Goal: Task Accomplishment & Management: Use online tool/utility

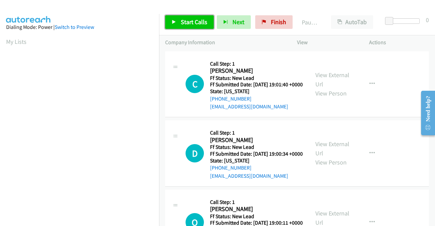
click at [191, 25] on span "Start Calls" at bounding box center [194, 22] width 27 height 8
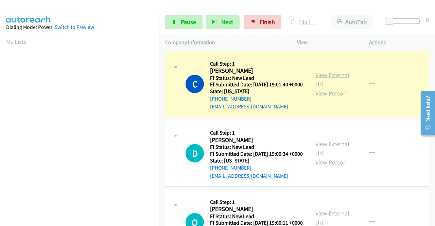
click at [316, 81] on link "View External Url" at bounding box center [333, 79] width 34 height 17
click at [0, 113] on aside "Dialing Mode: Power | Switch to Preview My Lists" at bounding box center [79, 52] width 159 height 376
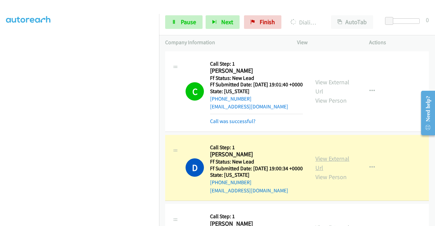
click at [328, 171] on link "View External Url" at bounding box center [333, 163] width 34 height 17
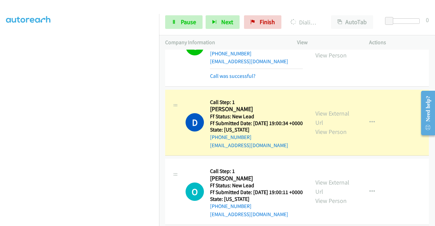
scroll to position [77, 0]
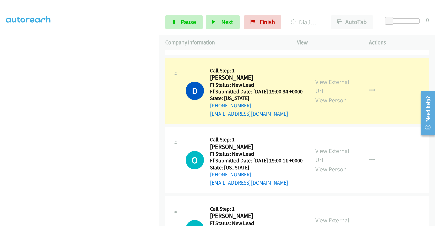
click at [159, 93] on td "D Callback Scheduled Call Step: 1 Dallis Cook America/Los_Angeles Ff Status: Ne…" at bounding box center [297, 90] width 276 height 69
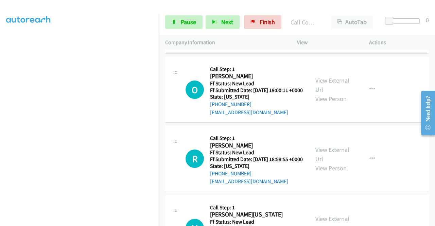
scroll to position [167, 0]
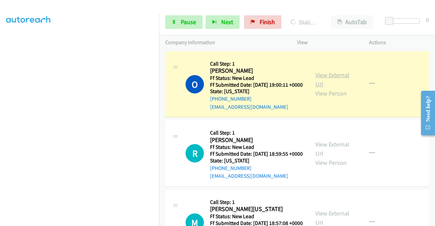
click at [335, 88] on link "View External Url" at bounding box center [333, 79] width 34 height 17
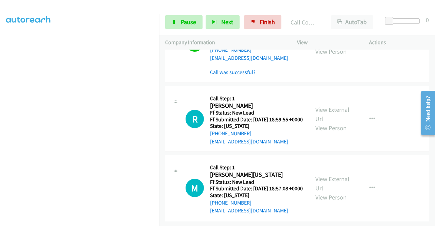
scroll to position [254, 0]
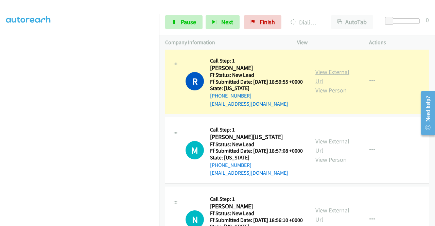
click at [324, 85] on link "View External Url" at bounding box center [333, 76] width 34 height 17
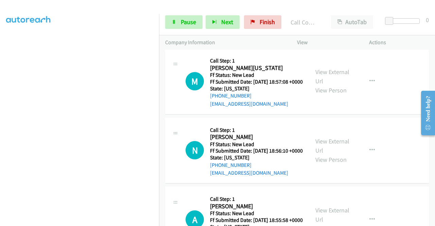
scroll to position [349, 0]
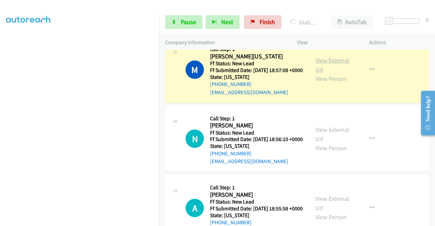
click at [328, 73] on link "View External Url" at bounding box center [333, 64] width 34 height 17
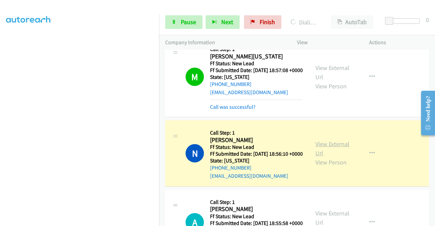
click at [339, 157] on link "View External Url" at bounding box center [333, 148] width 34 height 17
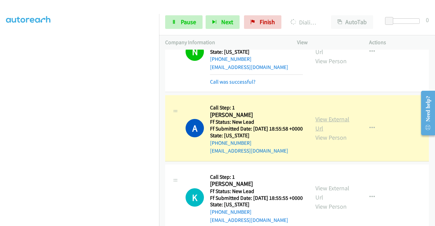
click at [318, 132] on link "View External Url" at bounding box center [333, 123] width 34 height 17
click at [0, 93] on aside "Dialing Mode: Power | Switch to Preview My Lists" at bounding box center [79, 52] width 159 height 376
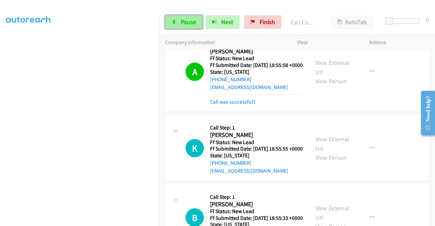
click at [188, 18] on link "Pause" at bounding box center [183, 22] width 37 height 14
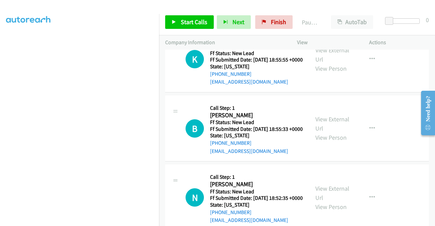
scroll to position [648, 0]
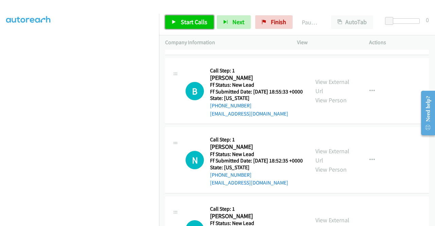
click at [196, 25] on span "Start Calls" at bounding box center [194, 22] width 27 height 8
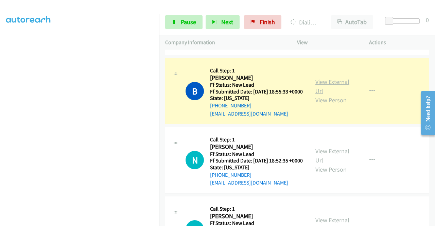
click at [333, 95] on link "View External Url" at bounding box center [333, 86] width 34 height 17
click at [0, 122] on aside "Dialing Mode: Power | Switch to Preview My Lists" at bounding box center [79, 52] width 159 height 376
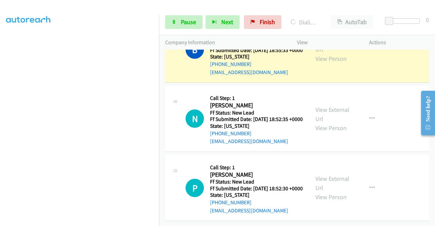
scroll to position [721, 0]
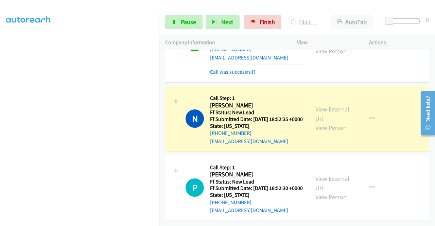
click at [326, 122] on link "View External Url" at bounding box center [333, 113] width 34 height 17
click at [0, 144] on aside "Dialing Mode: Power | Switch to Preview My Lists" at bounding box center [79, 52] width 159 height 376
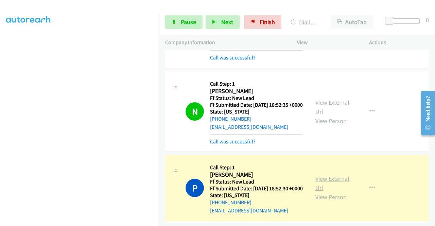
click at [327, 183] on link "View External Url" at bounding box center [333, 183] width 34 height 17
click at [0, 109] on aside "Dialing Mode: Power | Switch to Preview My Lists" at bounding box center [79, 52] width 159 height 376
click at [186, 17] on link "Pause" at bounding box center [183, 22] width 37 height 14
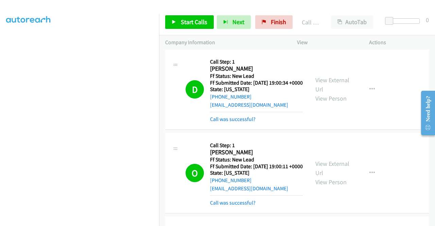
scroll to position [0, 0]
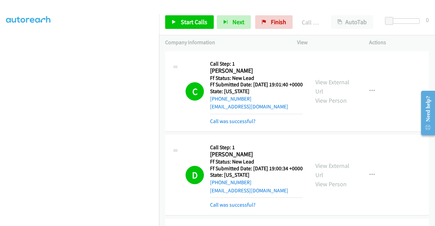
click at [430, 65] on td "C Callback Scheduled Call Step: 1 Christine Reid America/Los_Angeles Ff Status:…" at bounding box center [297, 92] width 276 height 84
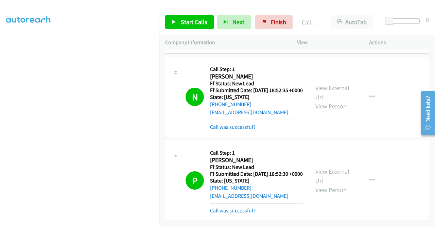
scroll to position [809, 0]
click at [188, 26] on link "Start Calls" at bounding box center [189, 22] width 49 height 14
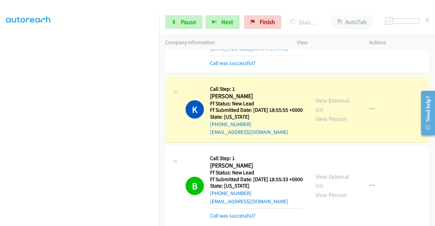
scroll to position [576, 0]
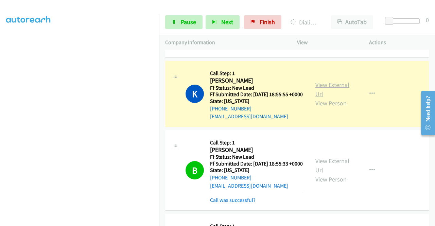
click at [318, 98] on link "View External Url" at bounding box center [333, 89] width 34 height 17
click at [3, 132] on aside "Dialing Mode: Power | Switch to Preview My Lists" at bounding box center [79, 52] width 159 height 376
click at [0, 75] on aside "Dialing Mode: Power | Switch to Preview My Lists" at bounding box center [79, 52] width 159 height 376
click at [184, 18] on span "Pause" at bounding box center [188, 22] width 15 height 8
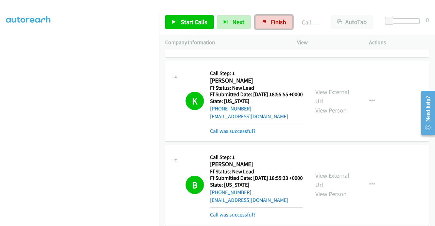
click at [279, 25] on span "Finish" at bounding box center [278, 22] width 15 height 8
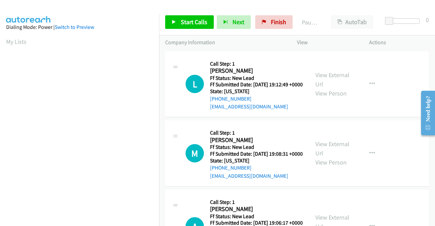
click at [190, 31] on div "Start Calls Pause Next Finish Paused AutoTab AutoTab 0" at bounding box center [297, 22] width 276 height 26
click at [188, 27] on link "Start Calls" at bounding box center [189, 22] width 49 height 14
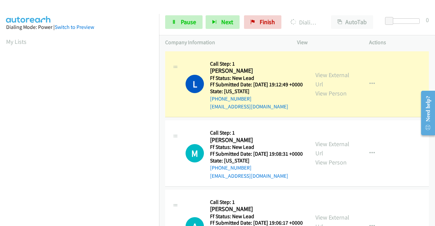
click at [332, 71] on div "View External Url View Person View External Url Email Schedule/Manage Callback …" at bounding box center [348, 84] width 78 height 54
click at [328, 74] on link "View External Url" at bounding box center [333, 79] width 34 height 17
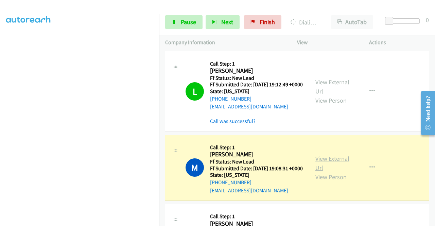
click at [317, 169] on link "View External Url" at bounding box center [333, 163] width 34 height 17
click at [0, 134] on aside "Dialing Mode: Power | Switch to Preview My Lists" at bounding box center [79, 52] width 159 height 376
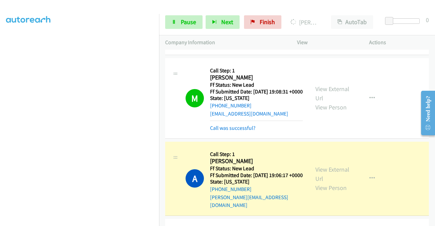
scroll to position [140, 0]
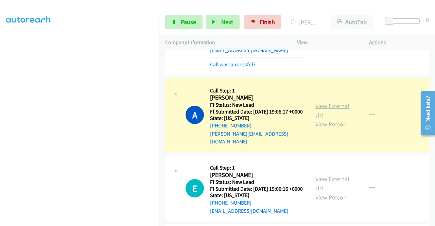
click at [325, 116] on link "View External Url" at bounding box center [333, 110] width 34 height 17
drag, startPoint x: 0, startPoint y: 118, endPoint x: 11, endPoint y: 127, distance: 13.8
click at [0, 118] on aside "Dialing Mode: Power | Switch to Preview My Lists" at bounding box center [79, 52] width 159 height 376
click at [173, 20] on icon at bounding box center [174, 22] width 5 height 5
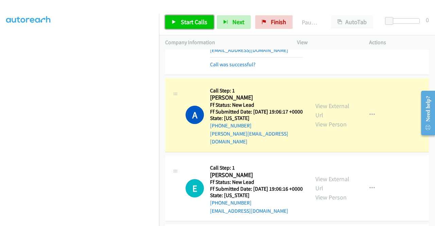
click at [182, 18] on span "Start Calls" at bounding box center [194, 22] width 27 height 8
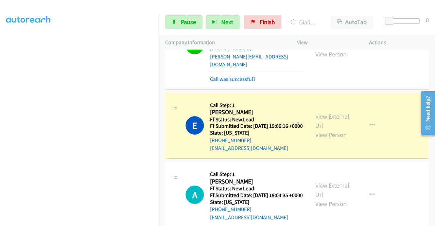
click at [435, 221] on div "+1 415-964-1034 Call failed - Please reload the list and try again The Callbar …" at bounding box center [297, 138] width 276 height 177
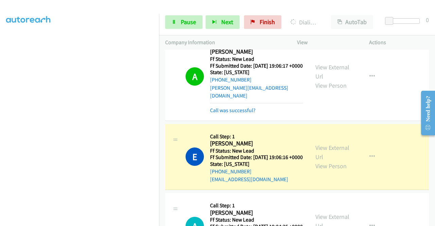
scroll to position [200, 0]
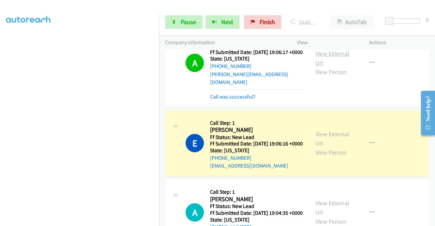
click at [330, 66] on link "View External Url" at bounding box center [333, 58] width 34 height 17
click at [329, 153] on div "View External Url View Person" at bounding box center [333, 144] width 35 height 28
click at [326, 147] on link "View External Url" at bounding box center [333, 138] width 34 height 17
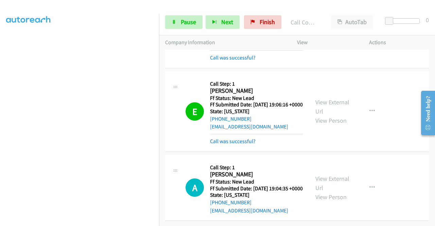
scroll to position [268, 0]
click at [248, 138] on link "Call was successful?" at bounding box center [233, 141] width 46 height 6
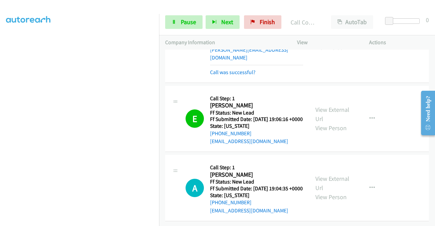
scroll to position [254, 0]
click at [374, 112] on button "button" at bounding box center [372, 119] width 18 height 14
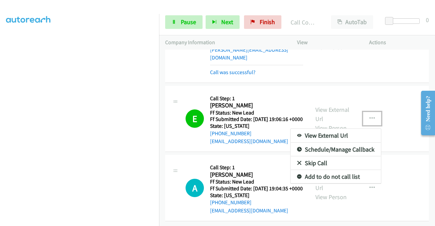
click at [339, 170] on link "Add to do not call list" at bounding box center [336, 177] width 90 height 14
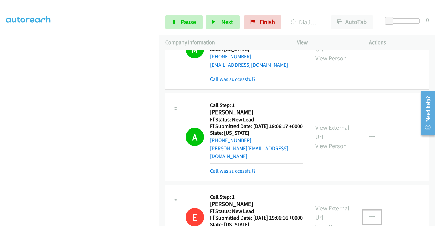
scroll to position [127, 0]
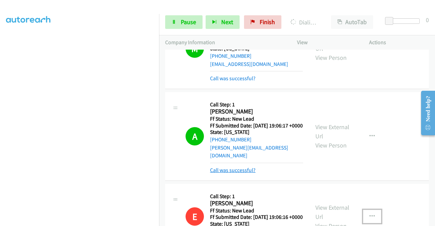
click at [235, 173] on link "Call was successful?" at bounding box center [233, 170] width 46 height 6
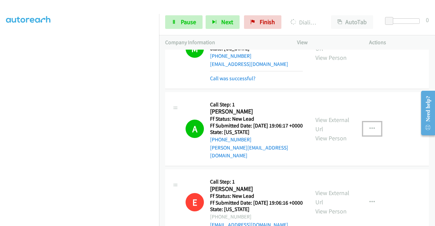
click at [370, 132] on icon "button" at bounding box center [372, 128] width 5 height 5
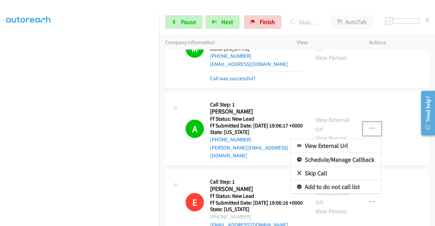
click at [322, 194] on link "Add to do not call list" at bounding box center [336, 187] width 90 height 14
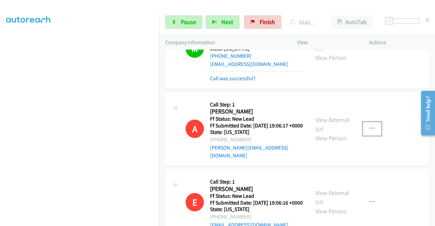
scroll to position [239, 0]
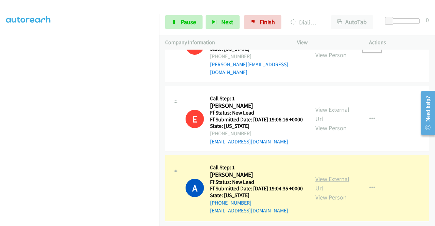
click at [326, 175] on link "View External Url" at bounding box center [333, 183] width 34 height 17
click at [187, 32] on div "Start Calls Pause Next Finish Dialing Amy Amirault AutoTab AutoTab 0" at bounding box center [297, 22] width 276 height 26
click at [183, 19] on span "Pause" at bounding box center [188, 22] width 15 height 8
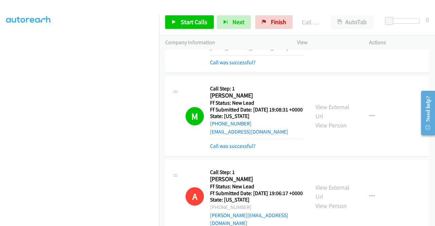
scroll to position [0, 0]
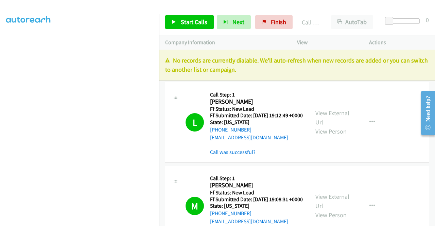
click at [321, 41] on p "View" at bounding box center [327, 42] width 60 height 8
click at [278, 23] on span "Finish" at bounding box center [278, 22] width 15 height 8
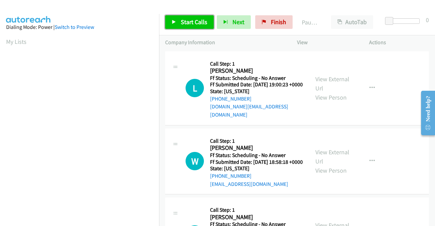
click at [187, 21] on span "Start Calls" at bounding box center [194, 22] width 27 height 8
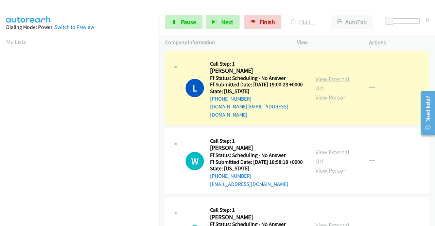
click at [322, 79] on link "View External Url" at bounding box center [333, 83] width 34 height 17
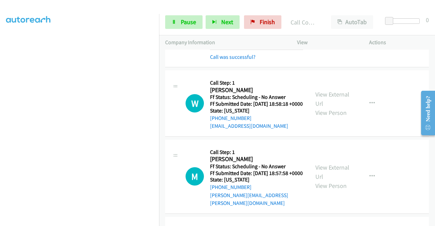
scroll to position [86, 0]
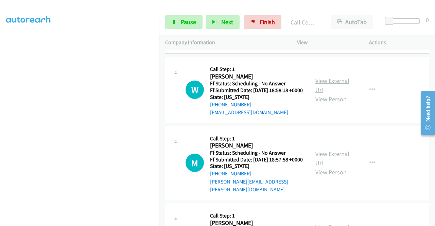
click at [323, 82] on link "View External Url" at bounding box center [333, 85] width 34 height 17
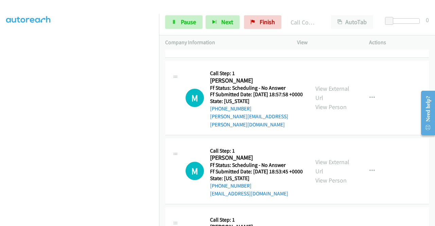
scroll to position [172, 0]
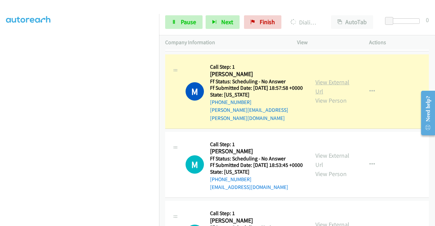
click at [335, 83] on link "View External Url" at bounding box center [333, 86] width 34 height 17
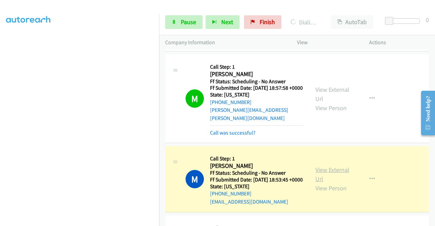
click at [334, 178] on link "View External Url" at bounding box center [333, 174] width 34 height 17
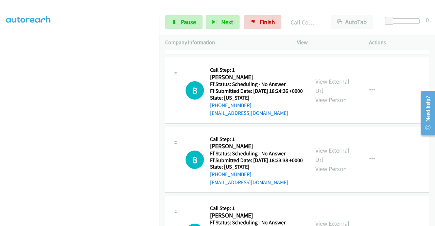
scroll to position [372, 0]
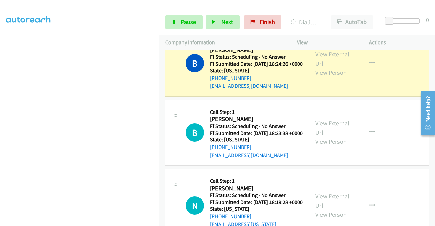
click at [321, 73] on div "View External Url View Person" at bounding box center [333, 64] width 35 height 28
click at [319, 67] on link "View External Url" at bounding box center [333, 58] width 34 height 17
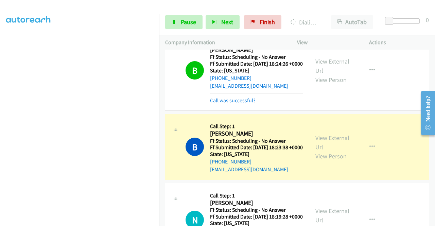
click at [335, 149] on div "View External Url View Person View External Url Email Schedule/Manage Callback …" at bounding box center [348, 147] width 78 height 54
click at [328, 151] on link "View External Url" at bounding box center [333, 142] width 34 height 17
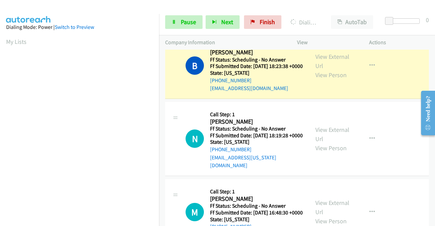
scroll to position [155, 0]
click at [184, 32] on div "Start Calls Pause Next Finish Dialing Bob Kennen AutoTab AutoTab 0" at bounding box center [297, 22] width 276 height 26
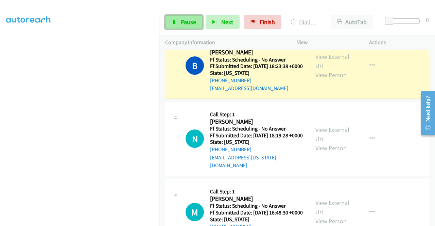
click at [182, 19] on span "Pause" at bounding box center [188, 22] width 15 height 8
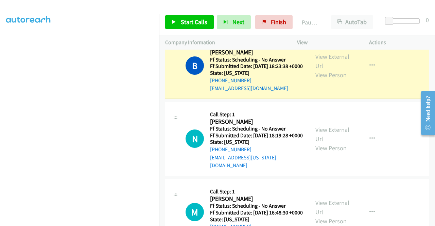
click at [0, 84] on aside "Dialing Mode: Power | Switch to Preview My Lists" at bounding box center [79, 52] width 159 height 376
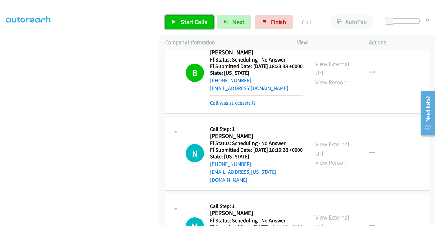
click at [205, 24] on span "Start Calls" at bounding box center [194, 22] width 27 height 8
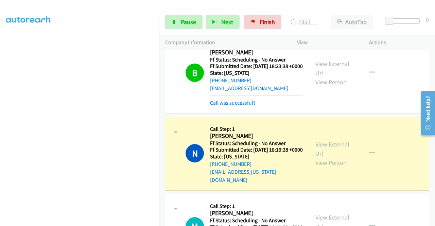
click at [328, 157] on link "View External Url" at bounding box center [333, 148] width 34 height 17
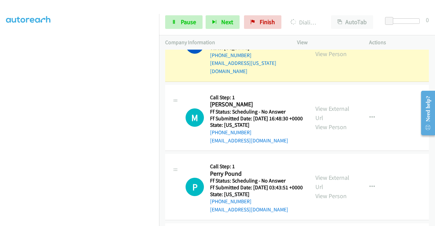
scroll to position [567, 0]
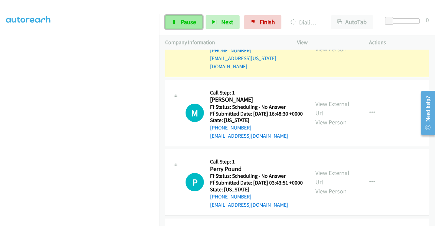
click at [185, 17] on link "Pause" at bounding box center [183, 22] width 37 height 14
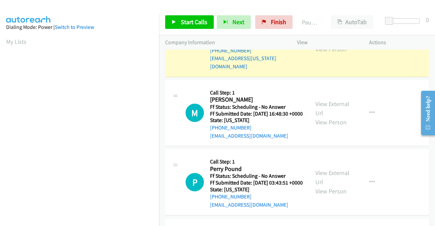
scroll to position [155, 0]
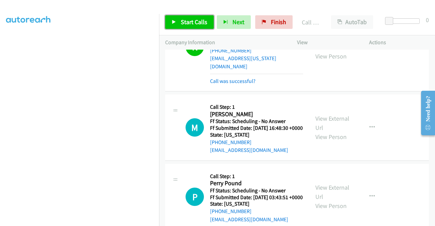
click at [191, 18] on span "Start Calls" at bounding box center [194, 22] width 27 height 8
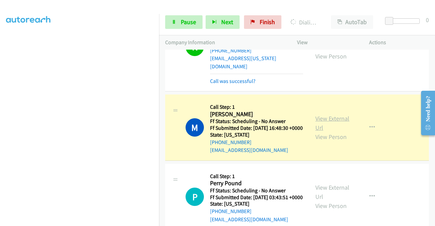
click at [335, 132] on link "View External Url" at bounding box center [333, 123] width 34 height 17
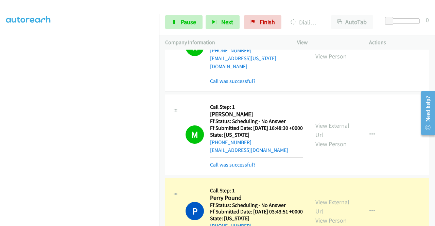
click at [435, 221] on div "+1 415-964-1034 Call failed - Please reload the list and try again The Callbar …" at bounding box center [297, 138] width 276 height 177
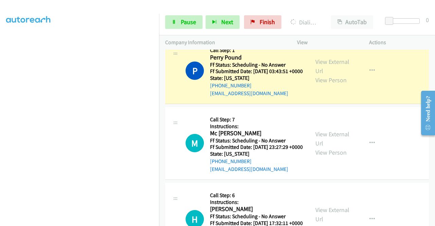
scroll to position [716, 0]
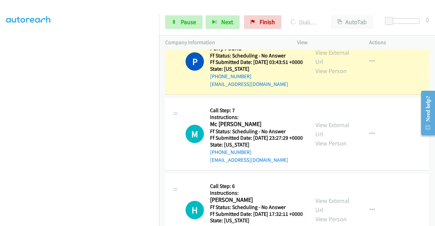
click at [323, 78] on div "View External Url View Person View External Url Email Schedule/Manage Callback …" at bounding box center [348, 62] width 78 height 54
click at [320, 66] on link "View External Url" at bounding box center [333, 57] width 34 height 17
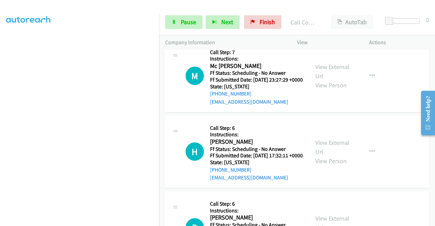
scroll to position [802, 0]
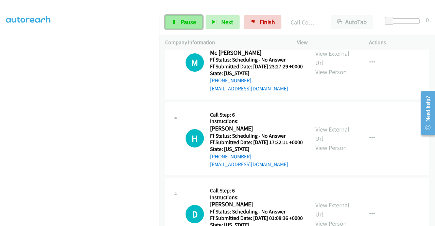
click at [176, 20] on icon at bounding box center [174, 22] width 5 height 5
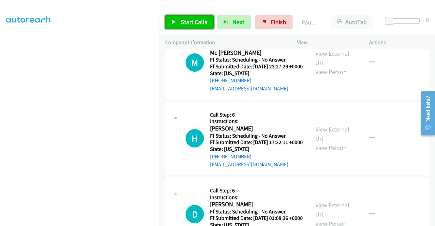
click at [180, 21] on link "Start Calls" at bounding box center [189, 22] width 49 height 14
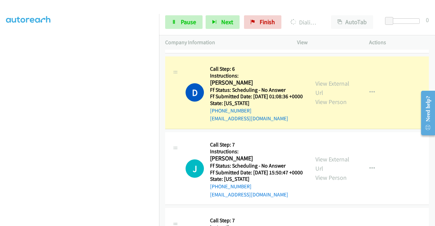
scroll to position [933, 0]
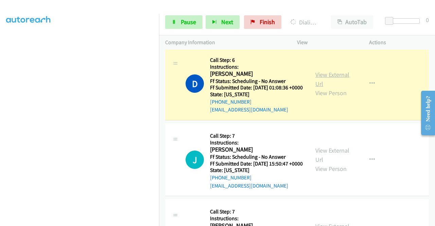
click at [338, 88] on link "View External Url" at bounding box center [333, 79] width 34 height 17
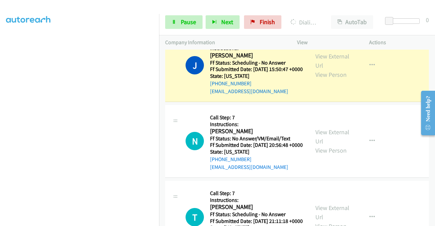
scroll to position [1055, 0]
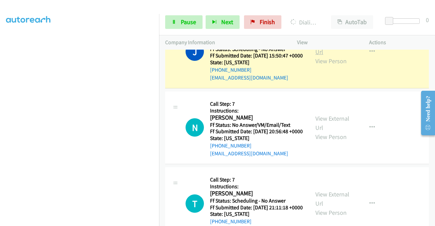
click at [329, 56] on link "View External Url" at bounding box center [333, 47] width 34 height 17
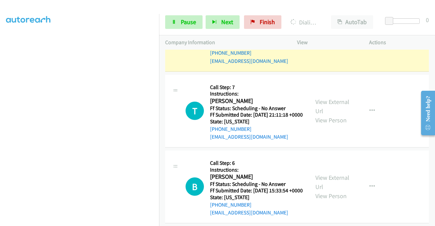
scroll to position [1112, 0]
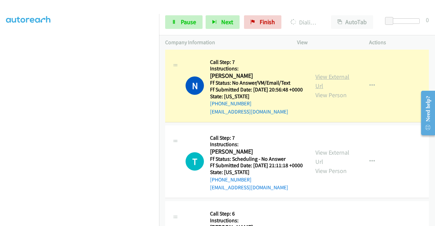
click at [323, 90] on link "View External Url" at bounding box center [333, 81] width 34 height 17
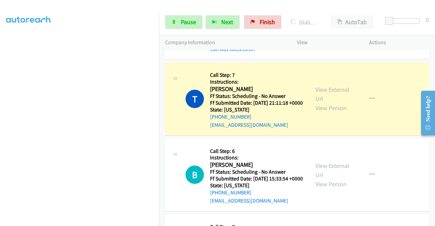
scroll to position [1252, 0]
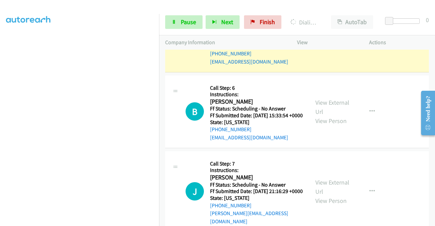
click at [320, 39] on link "View External Url" at bounding box center [333, 30] width 34 height 17
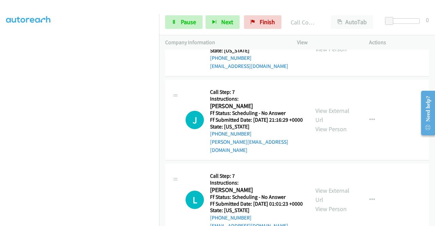
scroll to position [1352, 0]
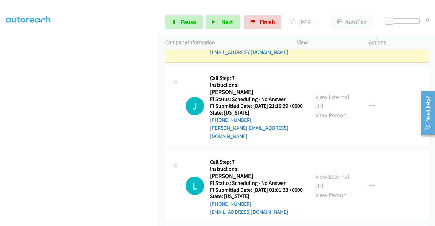
click at [317, 30] on link "View External Url" at bounding box center [333, 21] width 34 height 17
click at [186, 28] on link "Pause" at bounding box center [183, 22] width 37 height 14
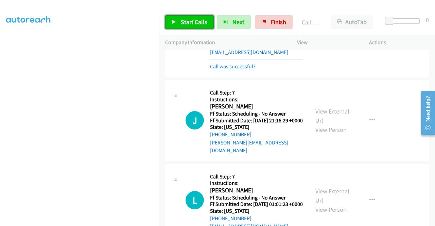
click at [198, 27] on link "Start Calls" at bounding box center [189, 22] width 49 height 14
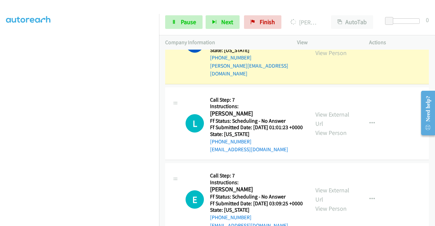
scroll to position [1447, 0]
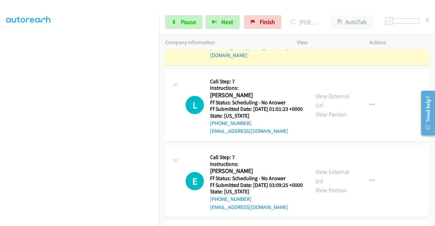
click at [335, 29] on link "View External Url" at bounding box center [333, 20] width 34 height 17
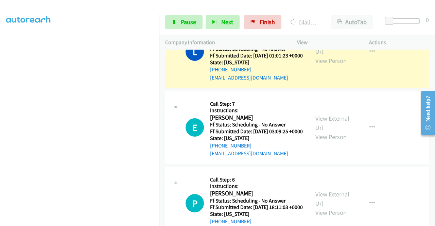
scroll to position [1529, 0]
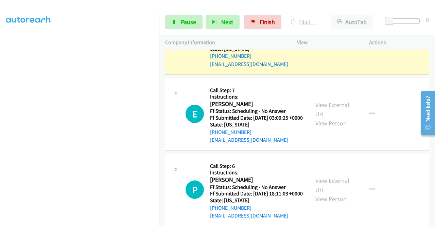
click at [341, 42] on link "View External Url" at bounding box center [333, 33] width 34 height 17
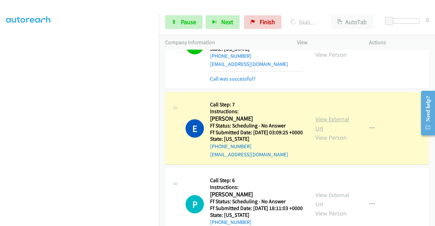
click at [326, 132] on link "View External Url" at bounding box center [333, 123] width 34 height 17
click at [178, 17] on link "Pause" at bounding box center [183, 22] width 37 height 14
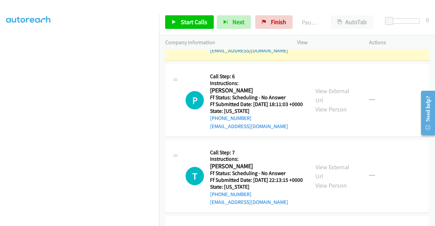
scroll to position [1660, 0]
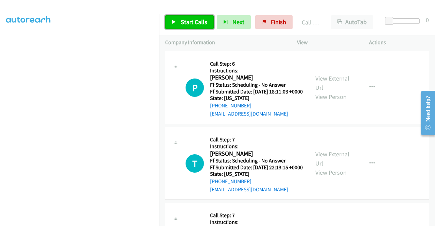
click at [200, 24] on span "Start Calls" at bounding box center [194, 22] width 27 height 8
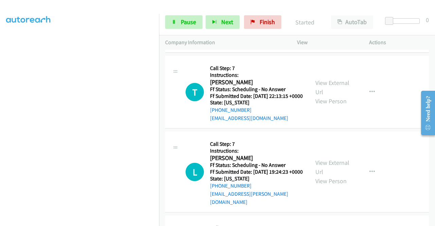
scroll to position [1737, 0]
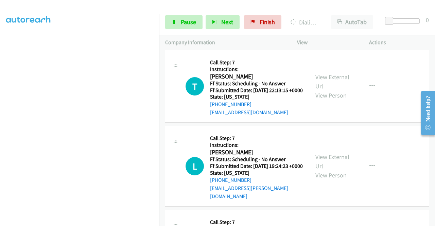
click at [314, 40] on div "View External Url View Person View External Url Email Schedule/Manage Callback …" at bounding box center [348, 10] width 78 height 60
click at [324, 24] on div "View External Url View Person" at bounding box center [333, 11] width 35 height 28
click at [318, 40] on div "View External Url View Person View External Url Email Schedule/Manage Callback …" at bounding box center [348, 10] width 78 height 60
click at [323, 14] on link "View External Url" at bounding box center [333, 5] width 34 height 17
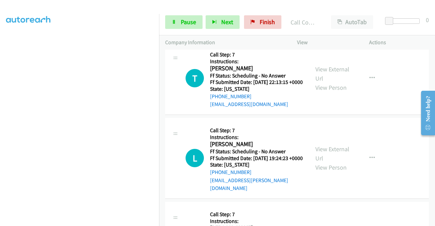
scroll to position [1824, 0]
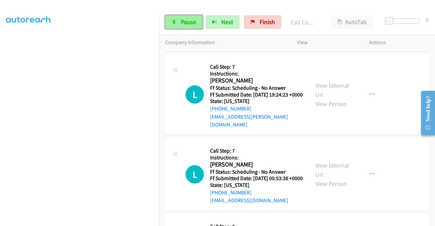
click at [191, 22] on span "Pause" at bounding box center [188, 22] width 15 height 8
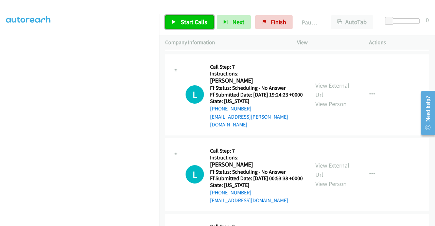
click at [191, 22] on span "Start Calls" at bounding box center [194, 22] width 27 height 8
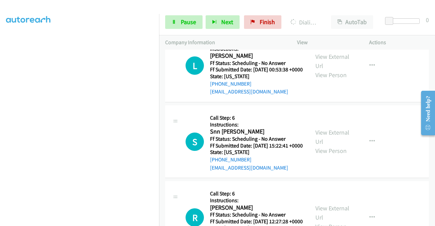
scroll to position [1937, 0]
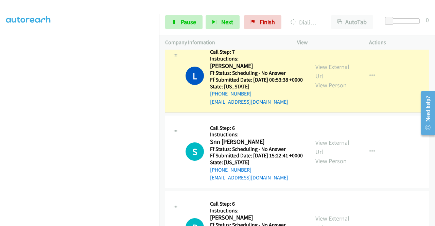
click at [324, 90] on div "View External Url View Person" at bounding box center [333, 76] width 35 height 28
click at [320, 80] on link "View External Url" at bounding box center [333, 71] width 34 height 17
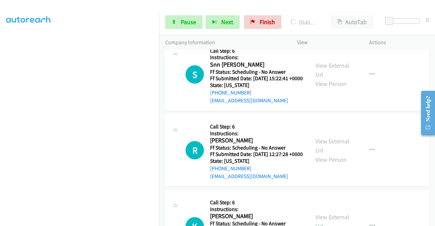
scroll to position [2032, 0]
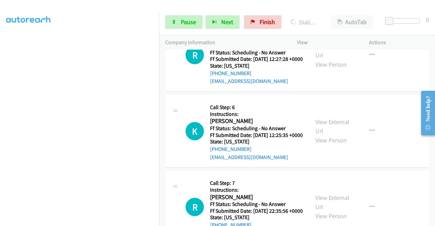
scroll to position [2142, 0]
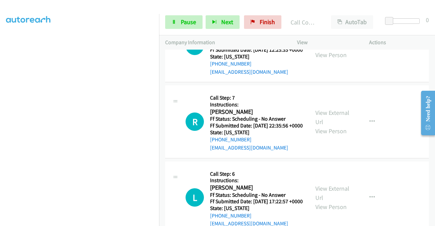
scroll to position [2238, 0]
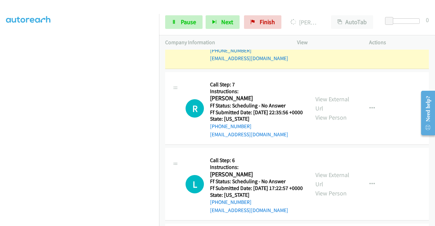
scroll to position [2311, 0]
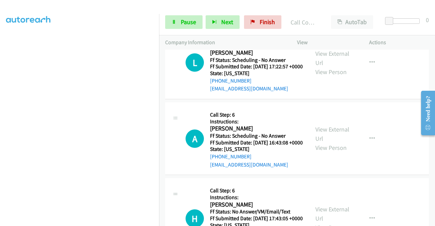
scroll to position [2405, 0]
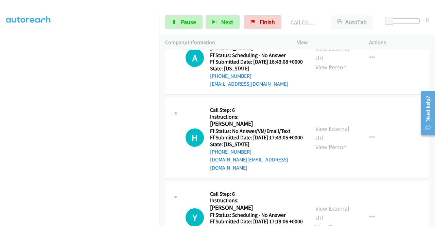
scroll to position [2496, 0]
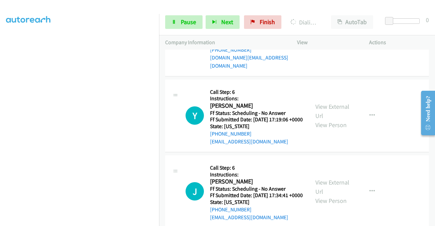
scroll to position [2591, 0]
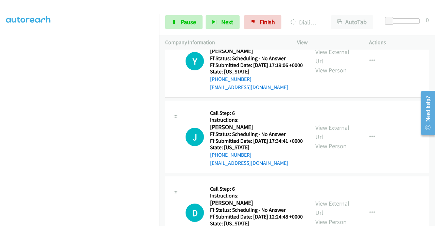
scroll to position [2677, 0]
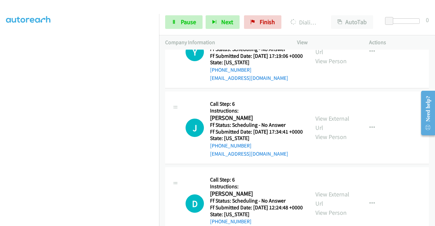
click at [196, 13] on div "Start Calls Pause Next Finish Dialing Hamed Zalmai AutoTab AutoTab 0" at bounding box center [297, 22] width 276 height 26
click at [190, 21] on span "Pause" at bounding box center [188, 22] width 15 height 8
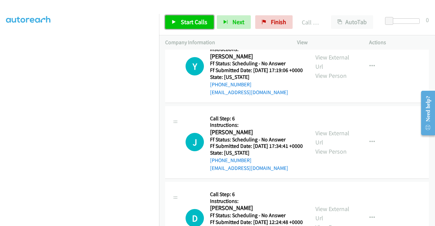
click at [196, 17] on link "Start Calls" at bounding box center [189, 22] width 49 height 14
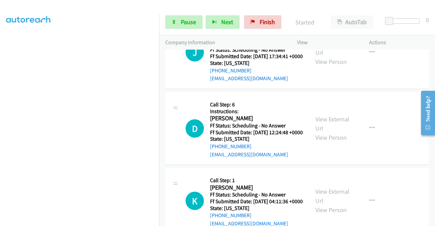
scroll to position [2773, 0]
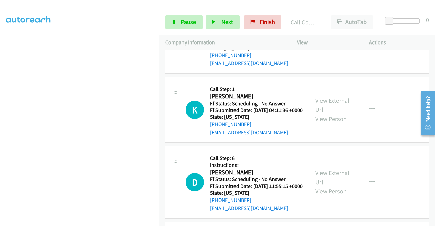
scroll to position [2877, 0]
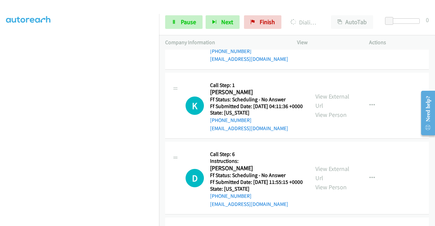
click at [182, 22] on span "Pause" at bounding box center [188, 22] width 15 height 8
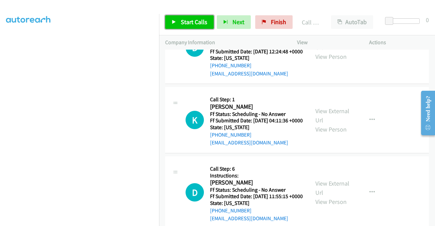
click at [194, 21] on span "Start Calls" at bounding box center [194, 22] width 27 height 8
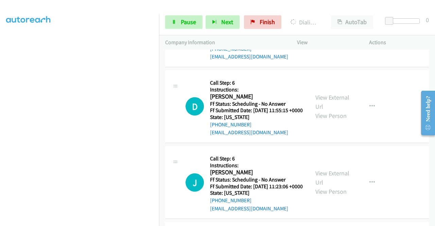
scroll to position [2977, 0]
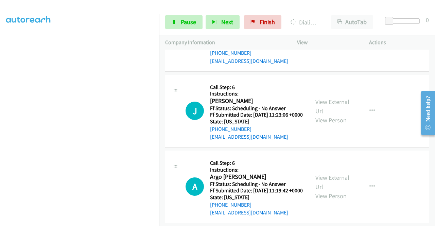
scroll to position [3081, 0]
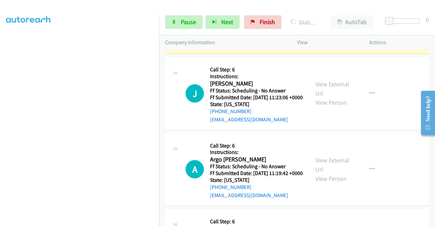
click at [330, 31] on div "View External Url View Person" at bounding box center [333, 18] width 35 height 28
click at [329, 21] on link "View External Url" at bounding box center [333, 12] width 34 height 17
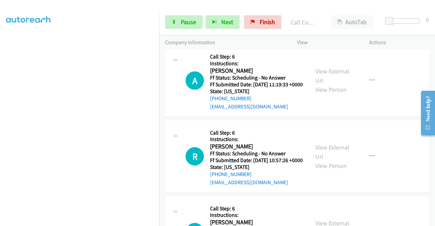
scroll to position [3267, 0]
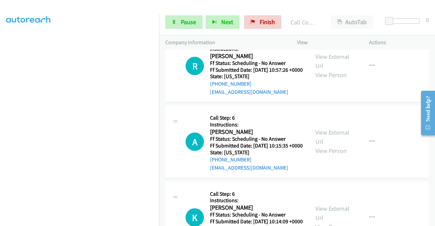
scroll to position [3367, 0]
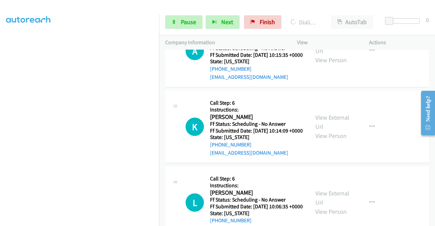
click at [187, 21] on span "Pause" at bounding box center [188, 22] width 15 height 8
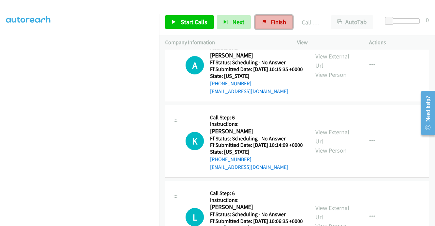
click at [277, 21] on span "Finish" at bounding box center [278, 22] width 15 height 8
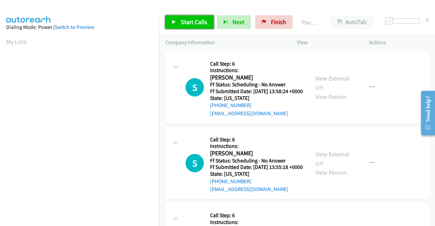
click at [194, 23] on span "Start Calls" at bounding box center [194, 22] width 27 height 8
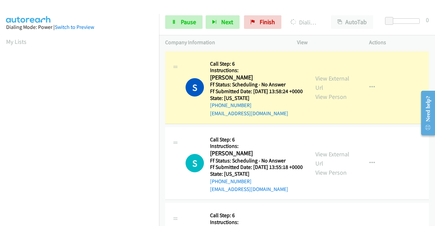
click at [309, 79] on div "View External Url View Person View External Url Email Schedule/Manage Callback …" at bounding box center [348, 87] width 78 height 60
click at [316, 81] on link "View External Url" at bounding box center [333, 82] width 34 height 17
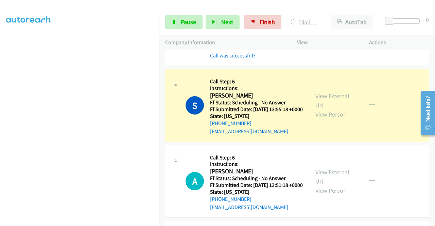
scroll to position [109, 0]
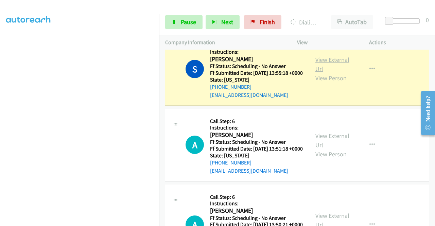
click at [333, 68] on link "View External Url" at bounding box center [333, 64] width 34 height 17
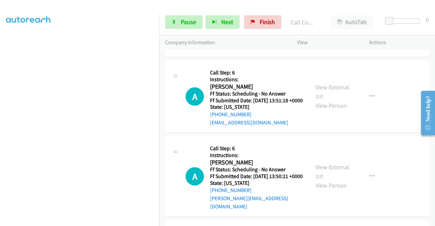
scroll to position [180, 0]
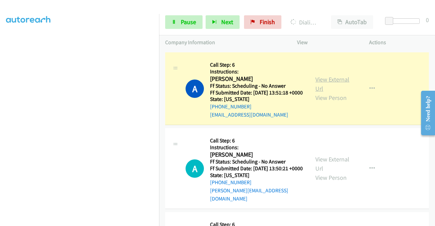
click at [316, 93] on link "View External Url" at bounding box center [333, 83] width 34 height 17
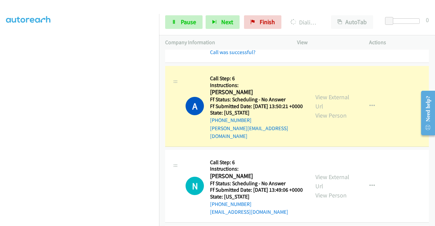
scroll to position [284, 0]
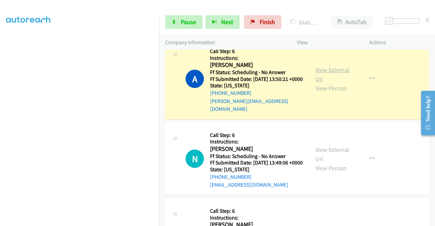
click at [322, 83] on link "View External Url" at bounding box center [333, 74] width 34 height 17
click at [178, 28] on link "Pause" at bounding box center [183, 22] width 37 height 14
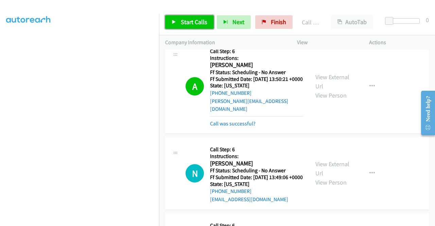
click at [177, 25] on link "Start Calls" at bounding box center [189, 22] width 49 height 14
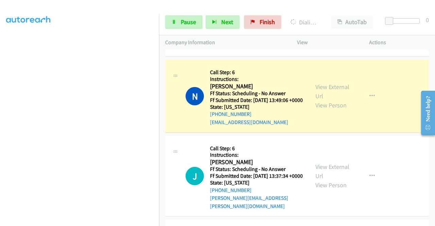
scroll to position [384, 0]
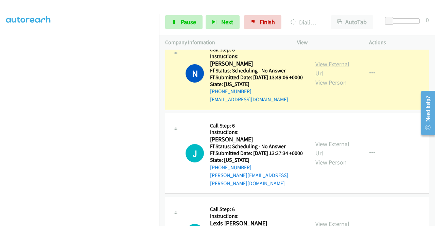
click at [345, 77] on link "View External Url" at bounding box center [333, 68] width 34 height 17
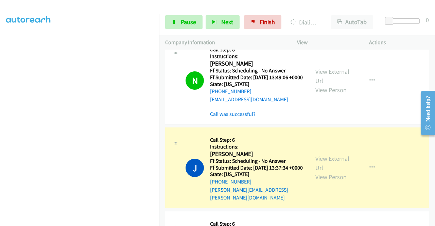
click at [329, 175] on div "View External Url View Person View External Url Email Schedule/Manage Callback …" at bounding box center [348, 168] width 78 height 68
click at [329, 172] on link "View External Url" at bounding box center [333, 163] width 34 height 17
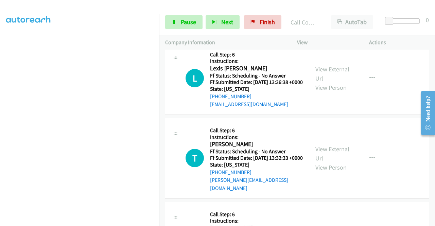
scroll to position [574, 0]
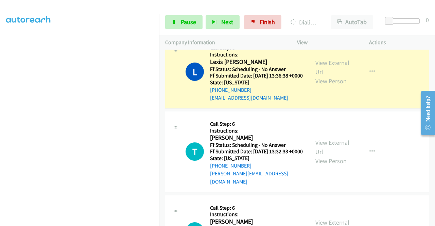
click at [326, 84] on div "View External Url View Person" at bounding box center [333, 72] width 35 height 28
click at [320, 76] on link "View External Url" at bounding box center [333, 67] width 34 height 17
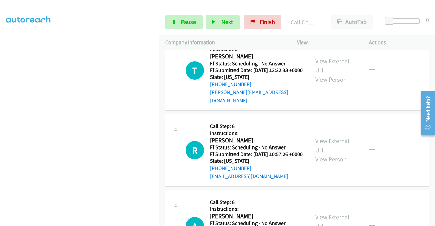
scroll to position [674, 0]
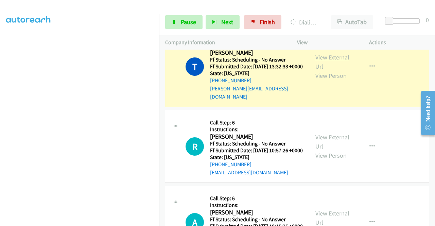
click at [317, 70] on link "View External Url" at bounding box center [333, 61] width 34 height 17
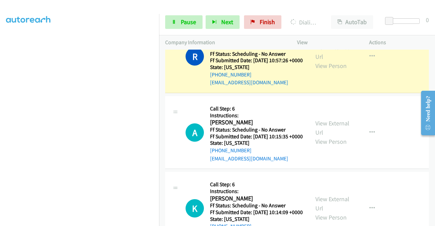
scroll to position [783, 0]
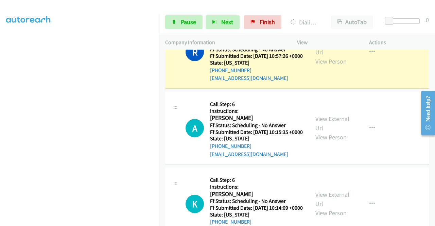
click at [316, 56] on link "View External Url" at bounding box center [333, 47] width 34 height 17
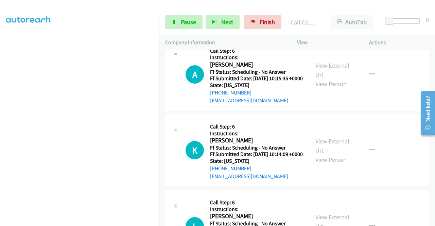
scroll to position [864, 0]
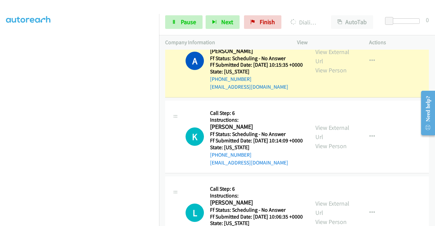
click at [327, 84] on div "View External Url View Person View External Url Email Schedule/Manage Callback …" at bounding box center [348, 61] width 78 height 60
click at [323, 65] on link "View External Url" at bounding box center [333, 56] width 34 height 17
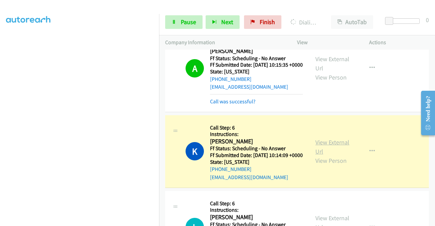
click at [335, 155] on link "View External Url" at bounding box center [333, 146] width 34 height 17
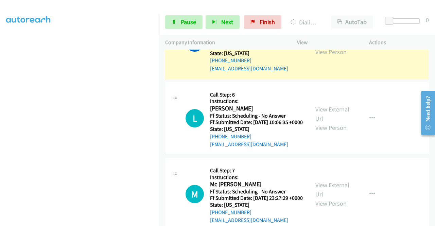
scroll to position [991, 0]
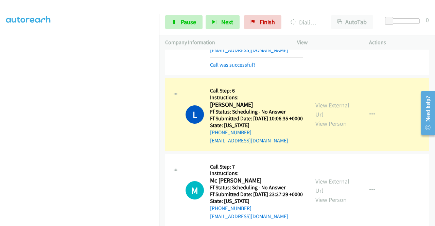
click at [324, 118] on link "View External Url" at bounding box center [333, 109] width 34 height 17
click at [175, 19] on link "Pause" at bounding box center [183, 22] width 37 height 14
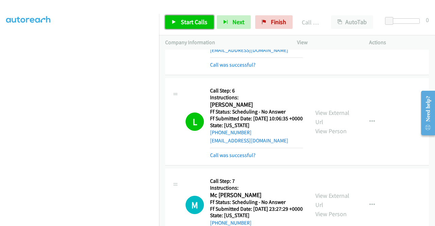
click at [192, 22] on span "Start Calls" at bounding box center [194, 22] width 27 height 8
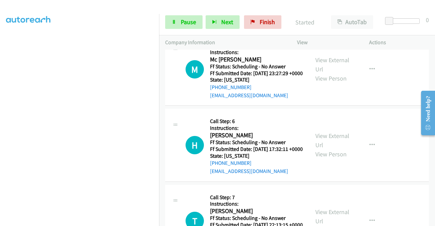
scroll to position [1150, 0]
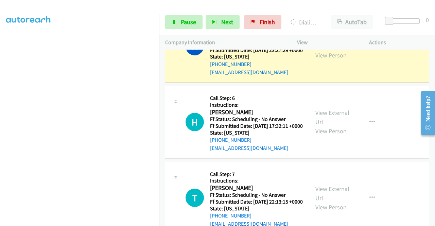
click at [331, 50] on link "View External Url" at bounding box center [333, 41] width 34 height 17
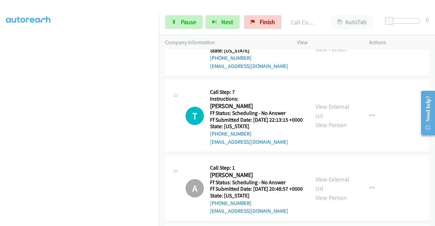
scroll to position [1250, 0]
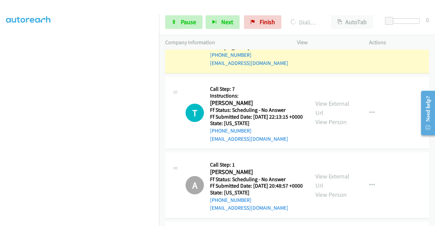
click at [333, 41] on link "View External Url" at bounding box center [333, 32] width 34 height 17
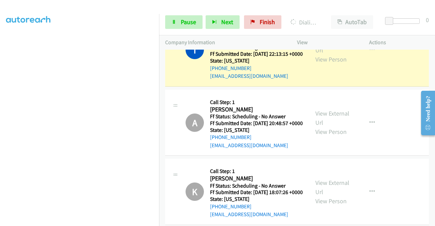
scroll to position [1359, 0]
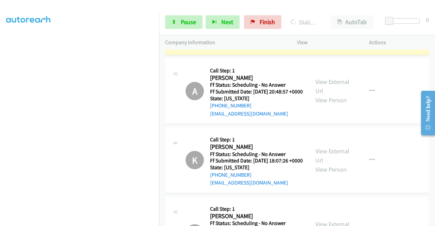
click at [328, 22] on link "View External Url" at bounding box center [333, 13] width 34 height 17
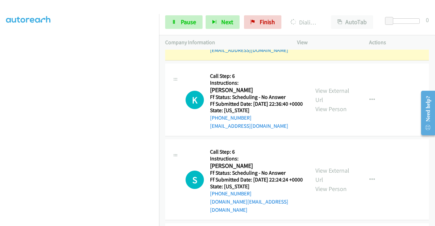
scroll to position [2515, 0]
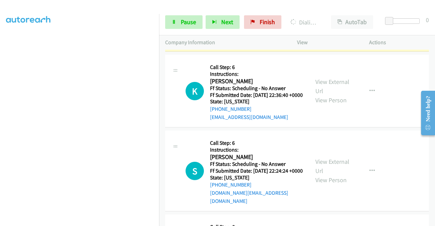
click at [327, 19] on link "View External Url" at bounding box center [333, 10] width 34 height 17
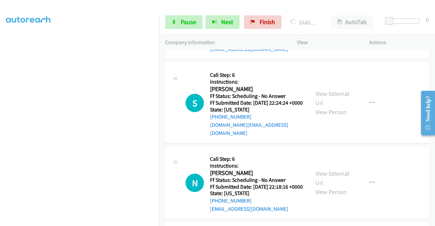
scroll to position [2587, 0]
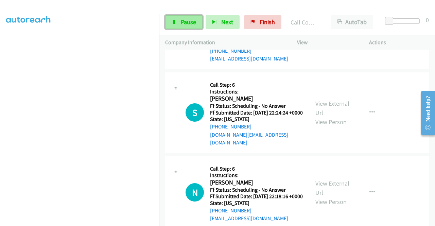
click at [182, 20] on span "Pause" at bounding box center [188, 22] width 15 height 8
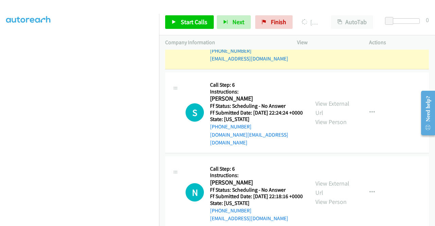
click at [322, 37] on link "View External Url" at bounding box center [333, 28] width 34 height 17
click at [0, 109] on aside "Dialing Mode: Power | Switch to Preview My Lists" at bounding box center [79, 52] width 159 height 376
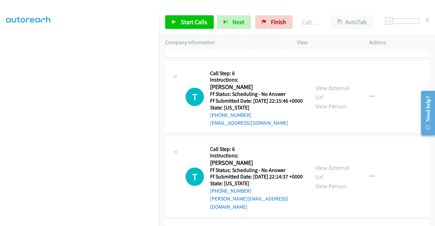
scroll to position [2779, 0]
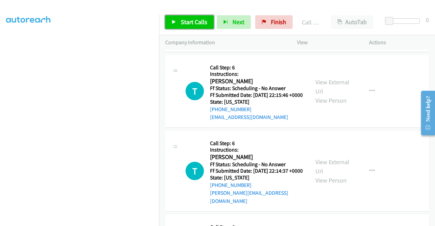
click at [190, 17] on link "Start Calls" at bounding box center [189, 22] width 49 height 14
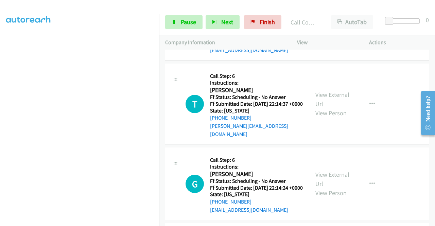
scroll to position [2874, 0]
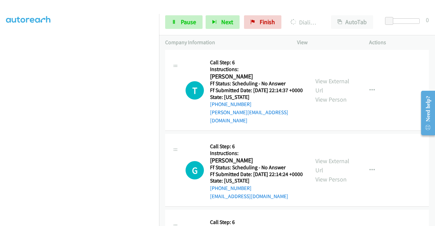
click at [178, 25] on link "Pause" at bounding box center [183, 22] width 37 height 14
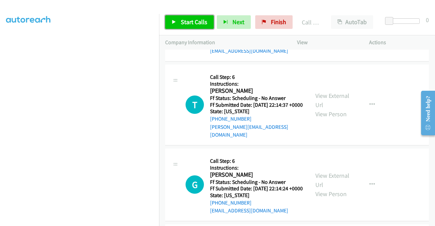
click at [187, 24] on span "Start Calls" at bounding box center [194, 22] width 27 height 8
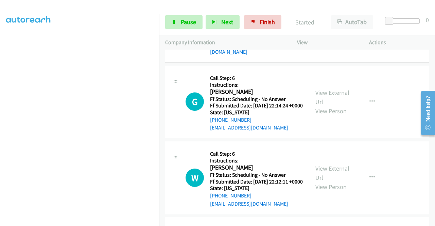
scroll to position [2970, 0]
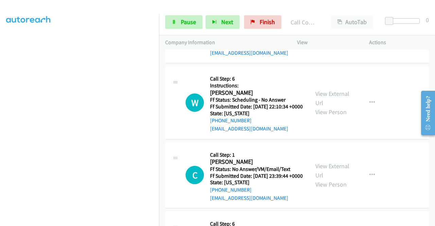
scroll to position [3164, 0]
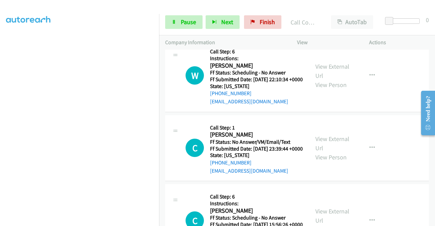
click at [180, 15] on div "Start Calls Pause Next Finish Call Completed AutoTab AutoTab 0" at bounding box center [297, 22] width 276 height 26
click at [187, 21] on span "Pause" at bounding box center [188, 22] width 15 height 8
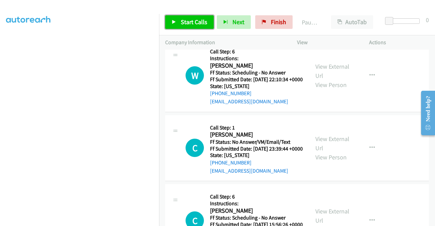
click at [187, 21] on span "Start Calls" at bounding box center [194, 22] width 27 height 8
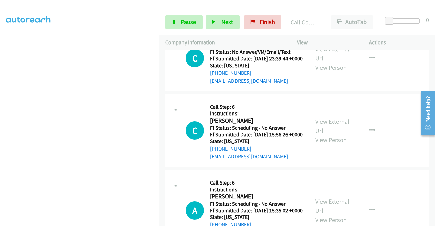
scroll to position [3260, 0]
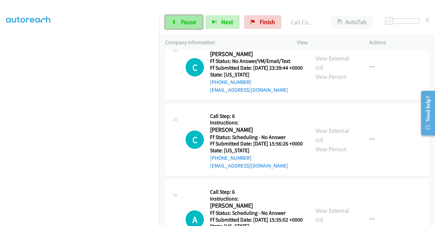
click at [187, 19] on span "Pause" at bounding box center [188, 22] width 15 height 8
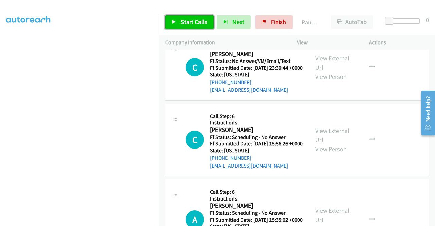
click at [187, 22] on span "Start Calls" at bounding box center [194, 22] width 27 height 8
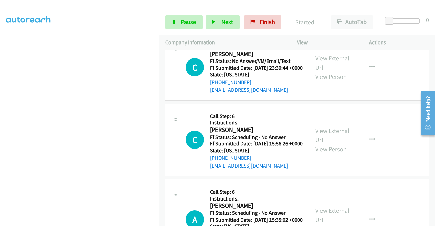
scroll to position [3249, 0]
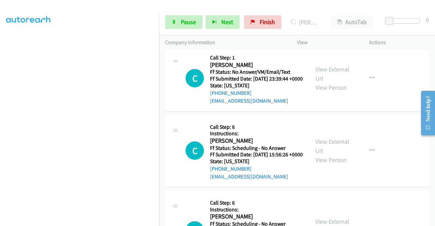
click at [331, 10] on link "View External Url" at bounding box center [333, 1] width 34 height 17
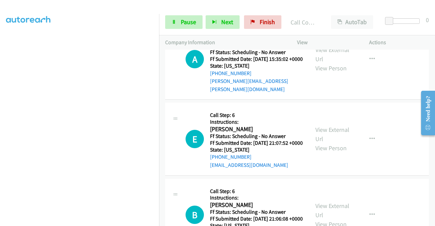
scroll to position [3439, 0]
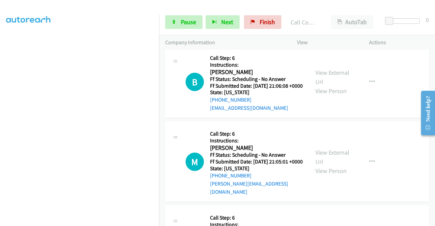
scroll to position [3589, 0]
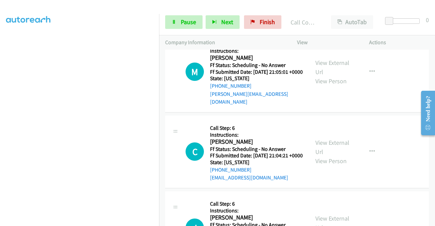
scroll to position [3689, 0]
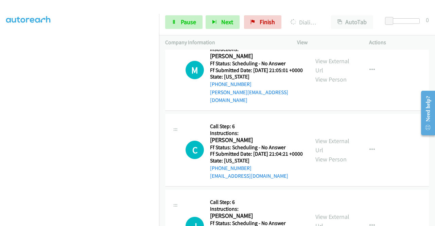
click at [172, 22] on icon at bounding box center [174, 22] width 5 height 5
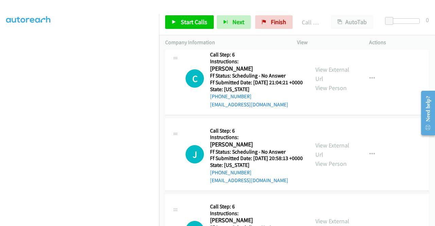
scroll to position [3788, 0]
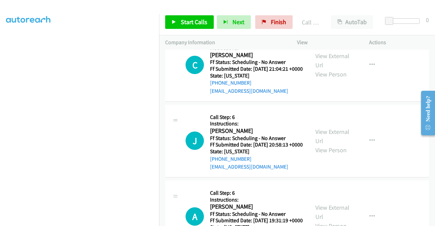
click at [184, 34] on div "Start Calls Pause Next Finish Call Completed AutoTab AutoTab 0" at bounding box center [297, 22] width 276 height 26
click at [193, 27] on link "Start Calls" at bounding box center [189, 22] width 49 height 14
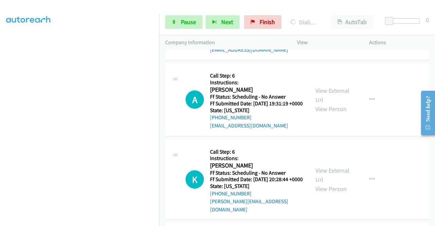
scroll to position [3929, 0]
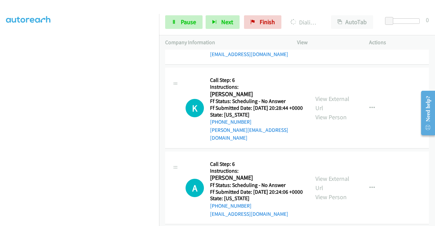
scroll to position [4019, 0]
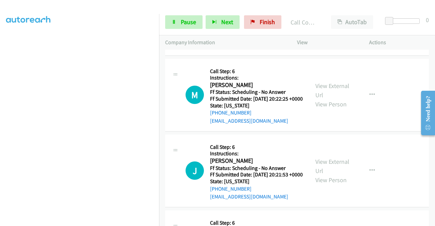
scroll to position [4210, 0]
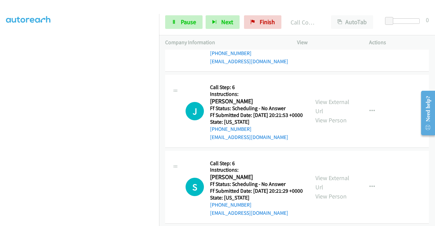
scroll to position [4287, 0]
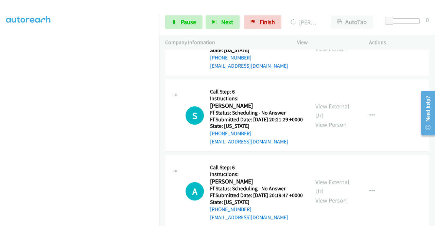
scroll to position [4387, 0]
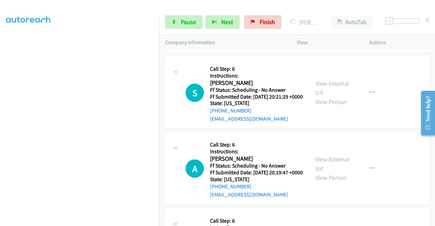
click at [170, 30] on div "Start Calls Pause Next Finish [PERSON_NAME] AutoTab AutoTab 0" at bounding box center [297, 22] width 276 height 26
click at [172, 23] on icon at bounding box center [174, 22] width 5 height 5
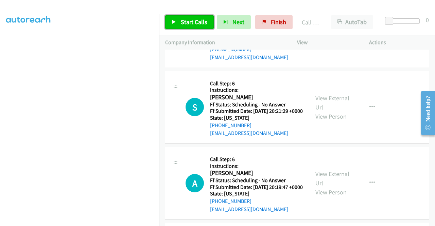
click at [191, 18] on span "Start Calls" at bounding box center [194, 22] width 27 height 8
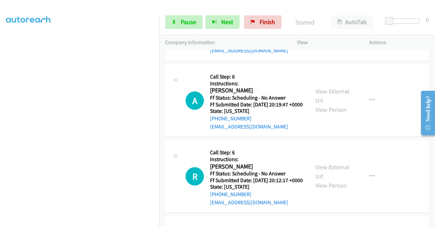
scroll to position [4482, 0]
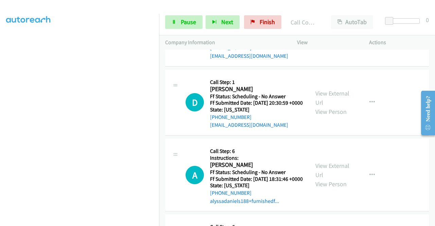
scroll to position [4668, 0]
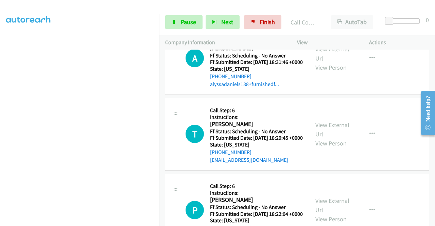
scroll to position [4776, 0]
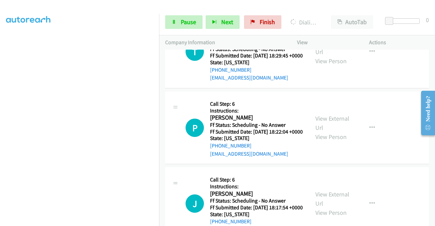
scroll to position [4863, 0]
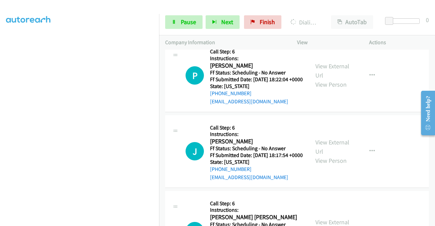
scroll to position [4981, 0]
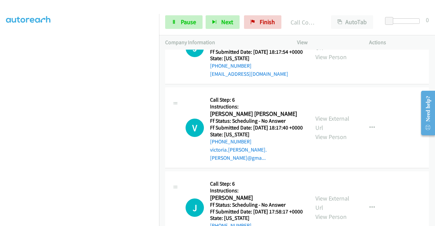
scroll to position [5094, 0]
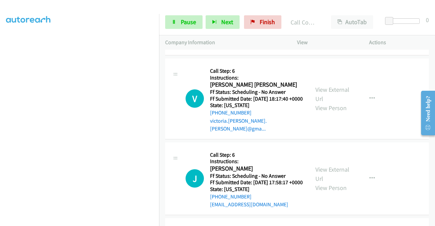
click at [433, 221] on div "[PHONE_NUMBER] Call failed - Please reload the list and try again The Callbar F…" at bounding box center [297, 138] width 276 height 177
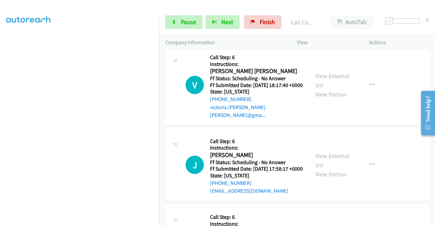
scroll to position [5165, 0]
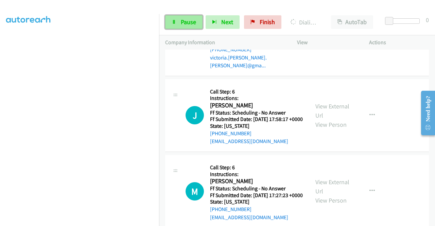
click at [176, 24] on link "Pause" at bounding box center [183, 22] width 37 height 14
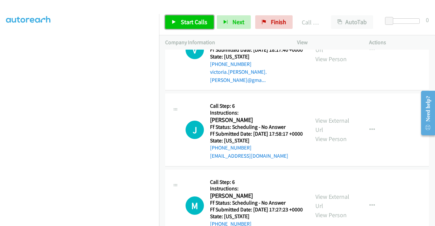
click at [187, 18] on span "Start Calls" at bounding box center [194, 22] width 27 height 8
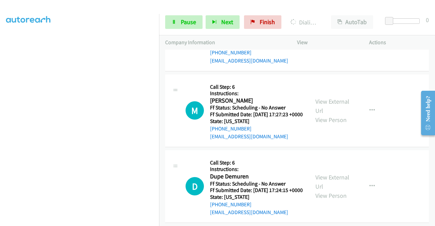
scroll to position [5273, 0]
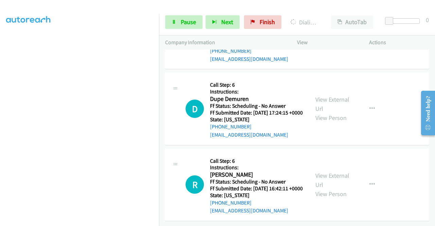
scroll to position [5369, 0]
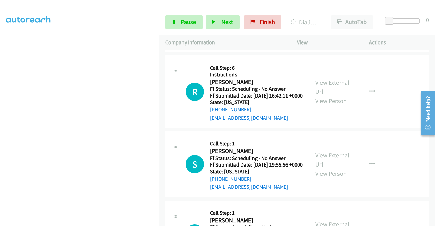
scroll to position [5473, 0]
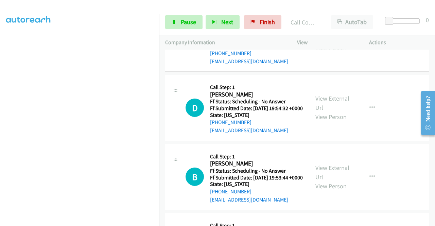
scroll to position [5628, 0]
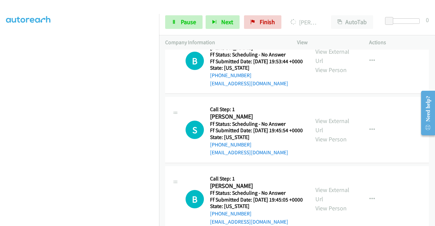
scroll to position [5787, 0]
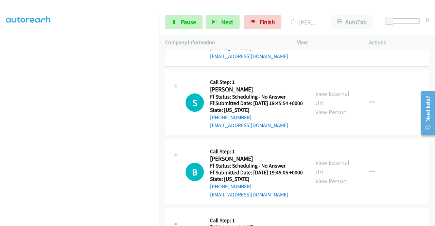
click at [175, 22] on icon at bounding box center [174, 22] width 5 height 5
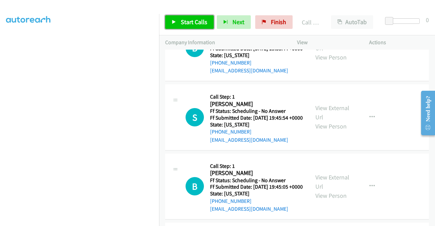
click at [187, 17] on link "Start Calls" at bounding box center [189, 22] width 49 height 14
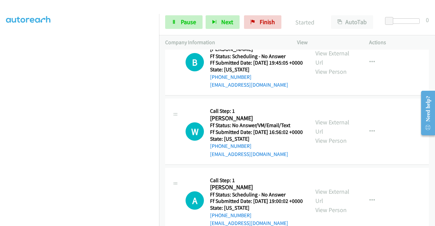
scroll to position [5918, 0]
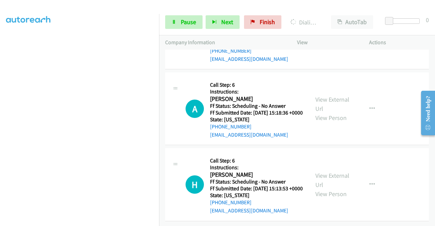
scroll to position [6145, 0]
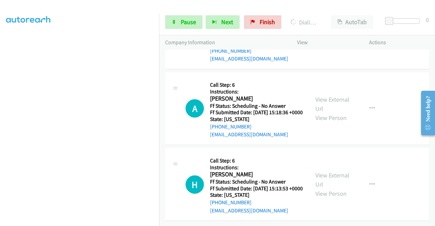
scroll to position [6270, 0]
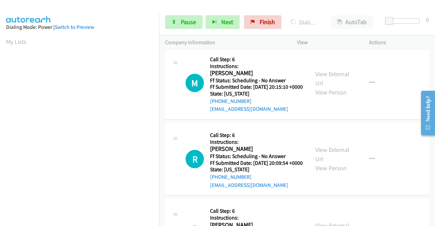
scroll to position [155, 0]
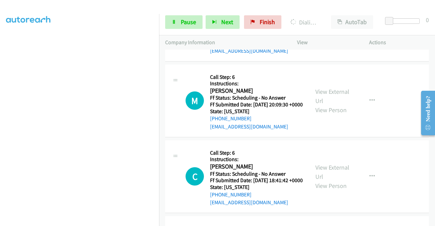
scroll to position [6492, 0]
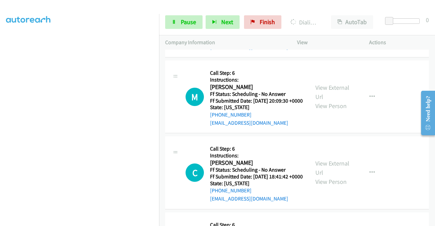
click at [177, 25] on link "Pause" at bounding box center [183, 22] width 37 height 14
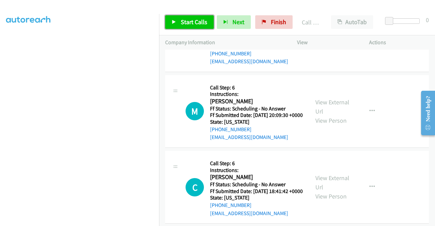
click at [184, 19] on span "Start Calls" at bounding box center [194, 22] width 27 height 8
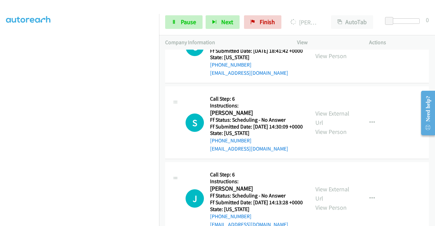
scroll to position [6664, 0]
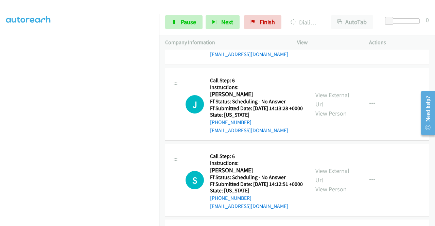
scroll to position [6773, 0]
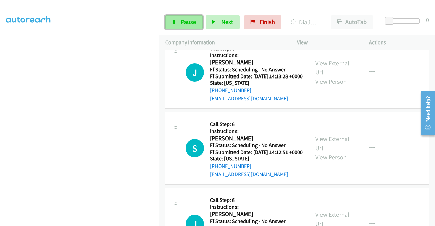
click at [190, 22] on span "Pause" at bounding box center [188, 22] width 15 height 8
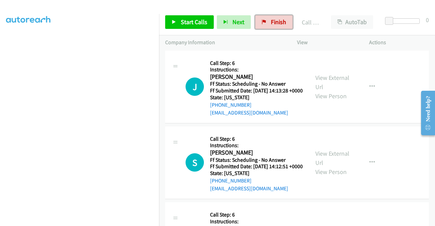
drag, startPoint x: 274, startPoint y: 20, endPoint x: 247, endPoint y: 30, distance: 29.1
click at [274, 20] on span "Finish" at bounding box center [278, 22] width 15 height 8
